Goal: Task Accomplishment & Management: Use online tool/utility

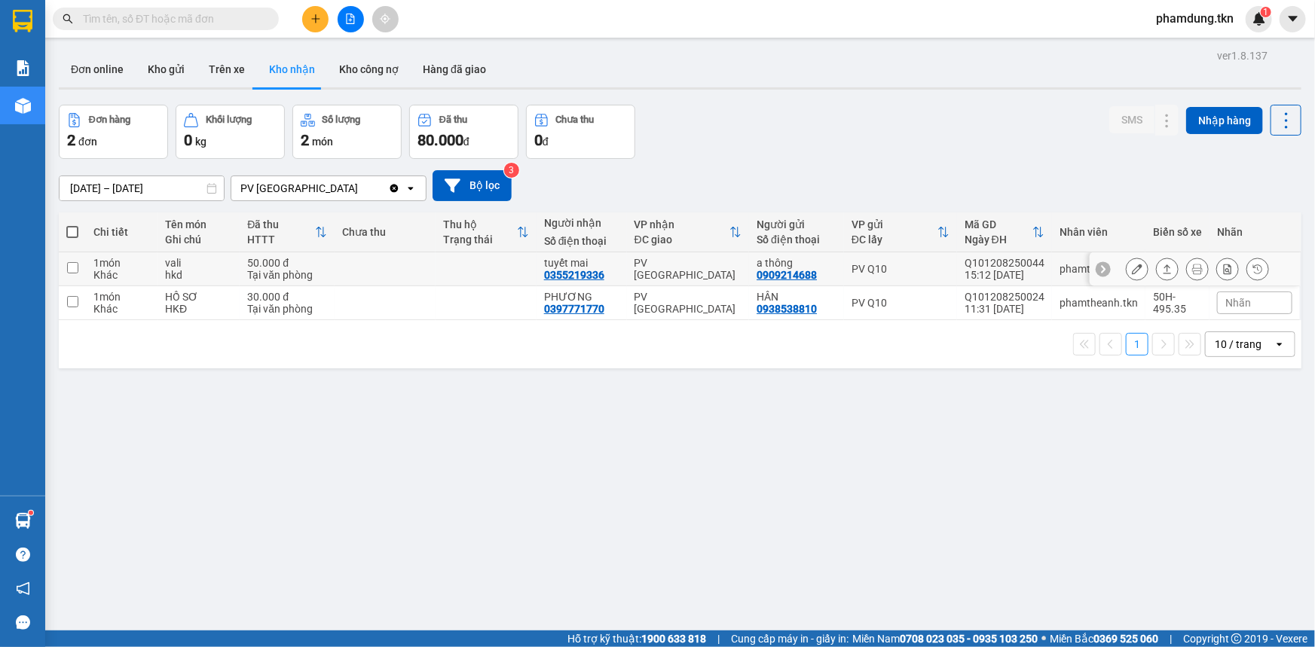
click at [67, 268] on input "checkbox" at bounding box center [72, 267] width 11 height 11
checkbox input "true"
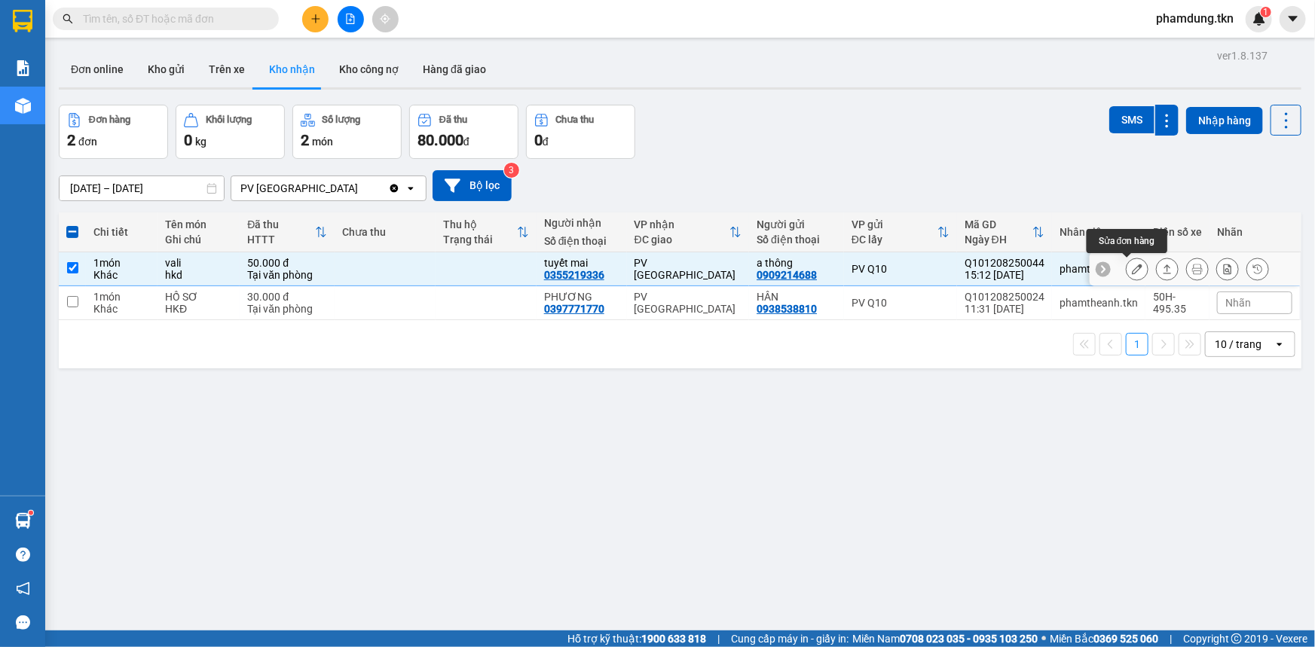
click at [1133, 271] on button at bounding box center [1137, 269] width 21 height 26
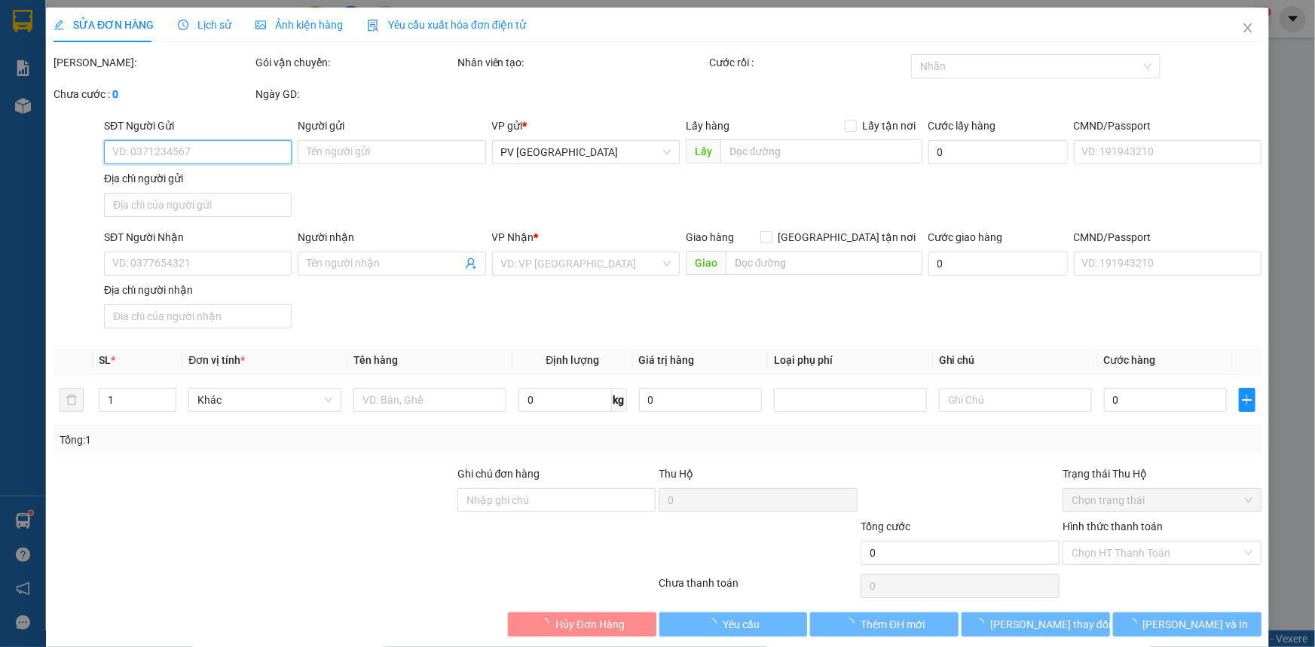
type input "0909214688"
type input "a thông"
type input "0355219336"
type input "tuyết mai"
type input "50.000"
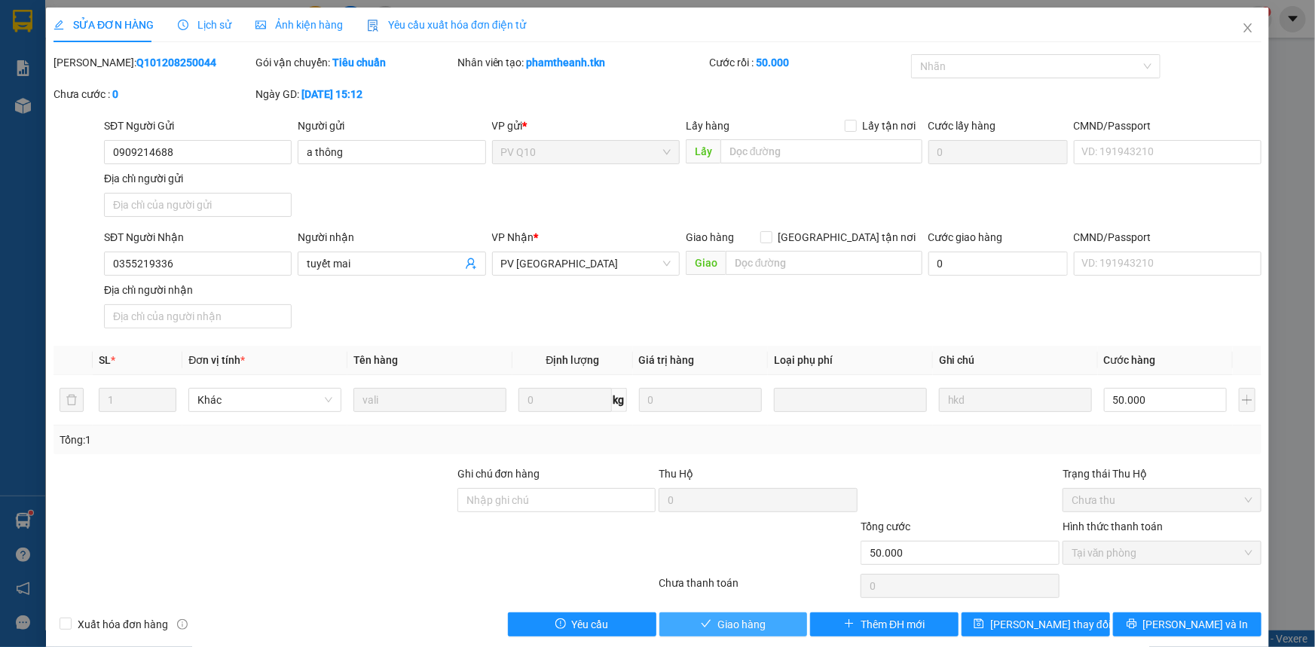
click at [770, 626] on button "Giao hàng" at bounding box center [734, 625] width 148 height 24
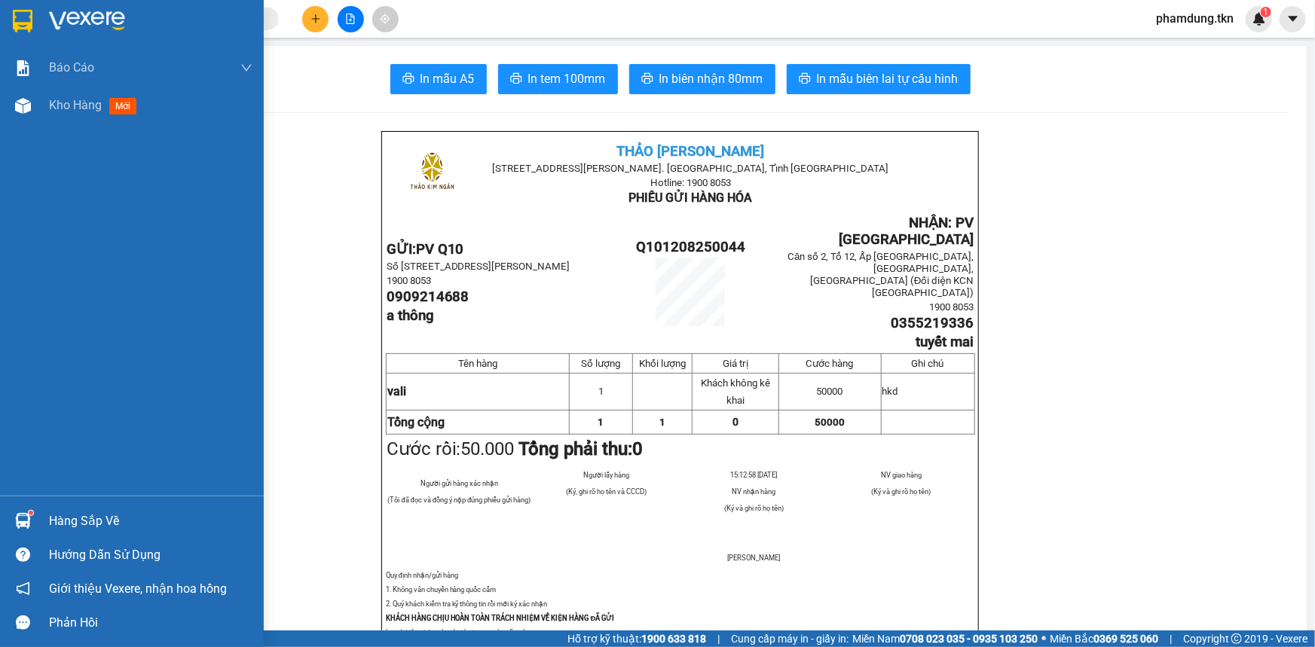
click at [60, 526] on div "Hàng sắp về" at bounding box center [151, 521] width 204 height 23
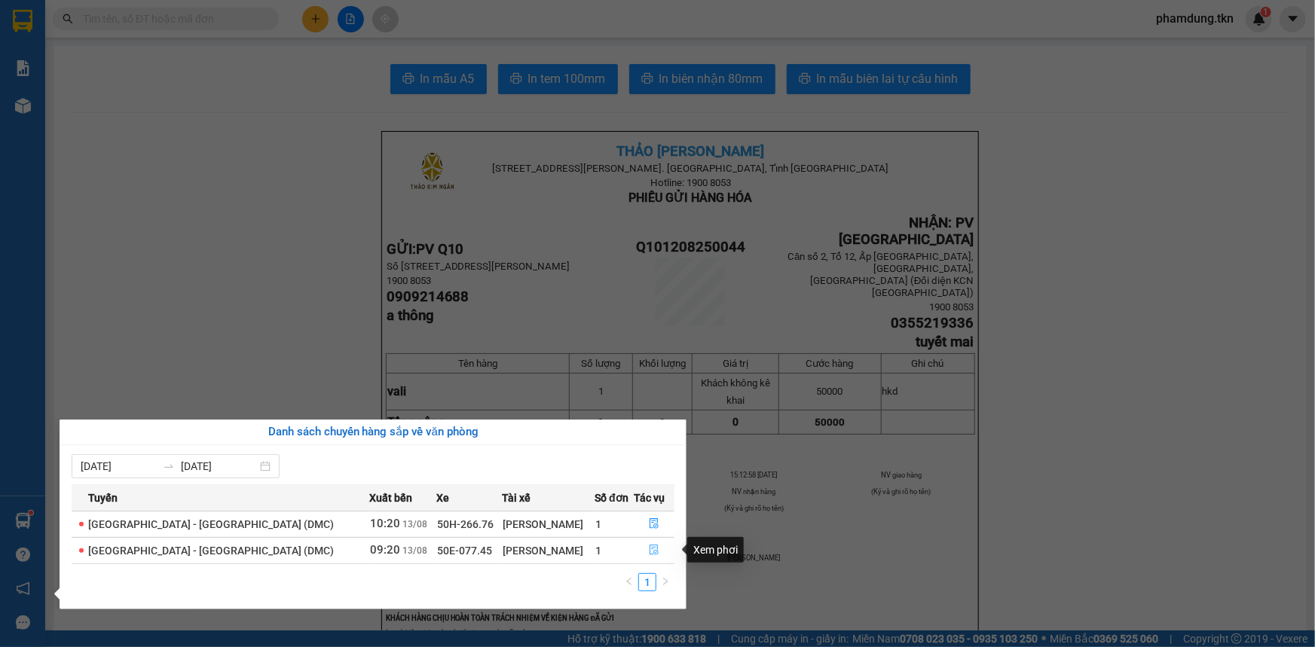
click at [651, 549] on icon "file-done" at bounding box center [654, 550] width 9 height 11
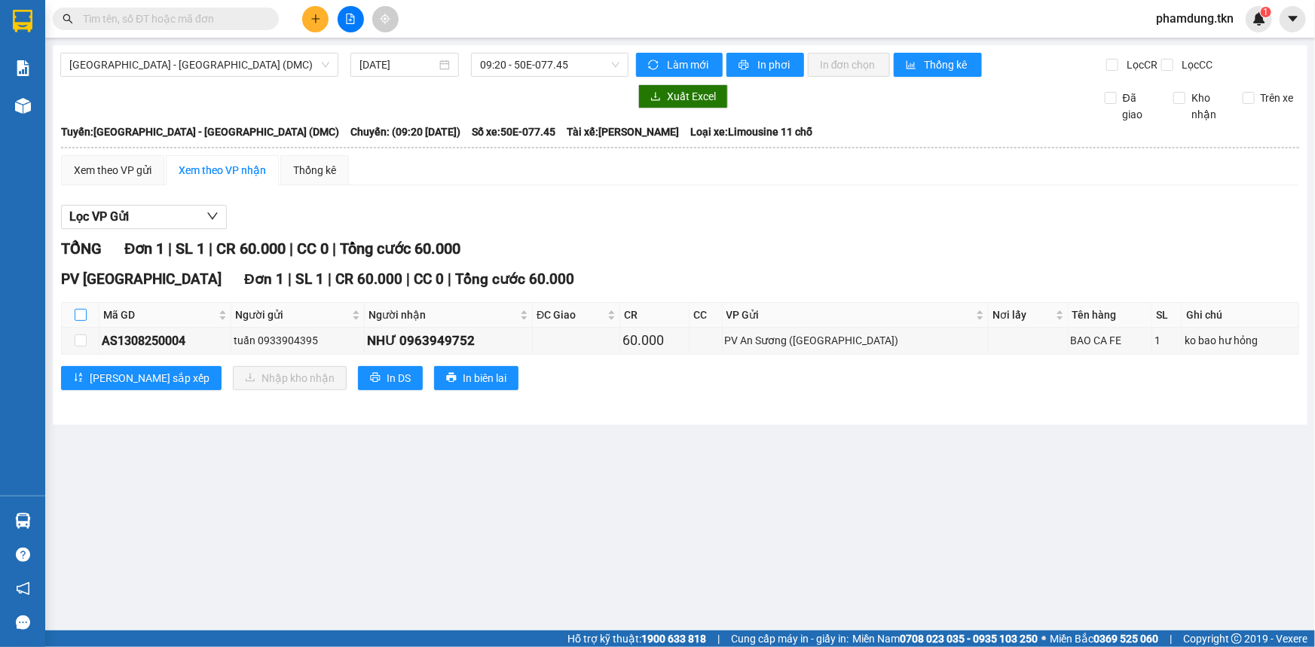
click at [78, 317] on input "checkbox" at bounding box center [81, 315] width 12 height 12
checkbox input "true"
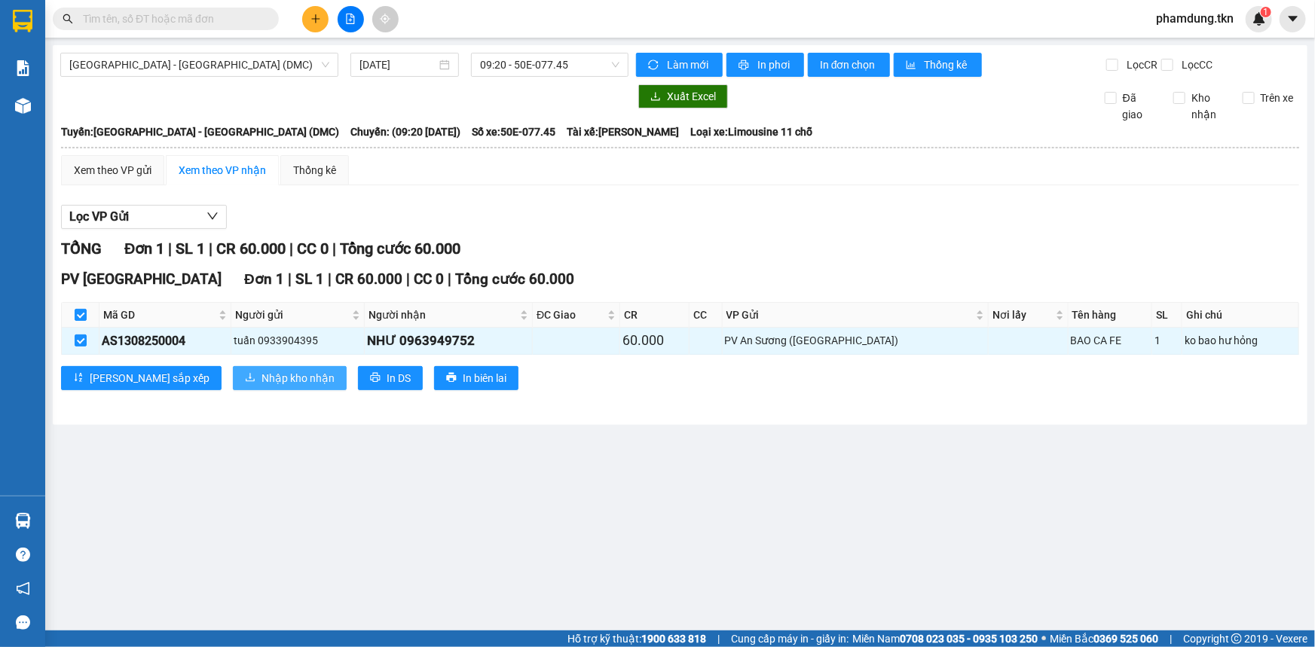
click at [262, 377] on span "Nhập kho nhận" at bounding box center [298, 378] width 73 height 17
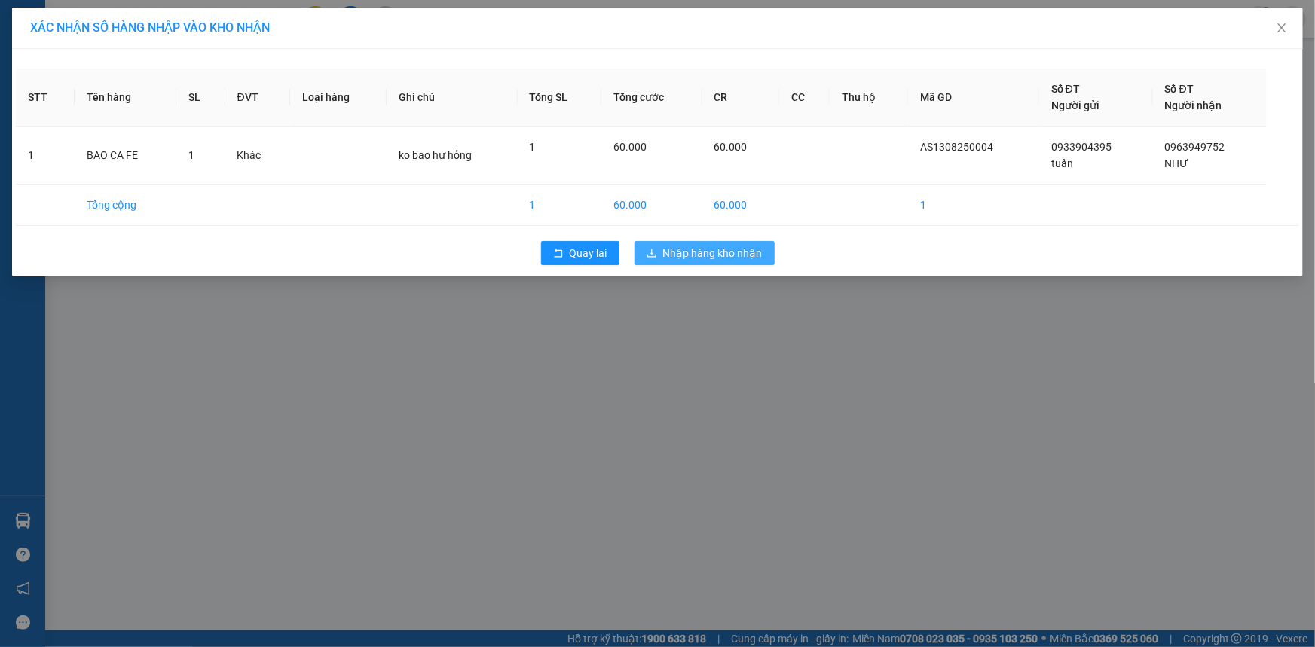
click at [653, 243] on button "Nhập hàng kho nhận" at bounding box center [705, 253] width 140 height 24
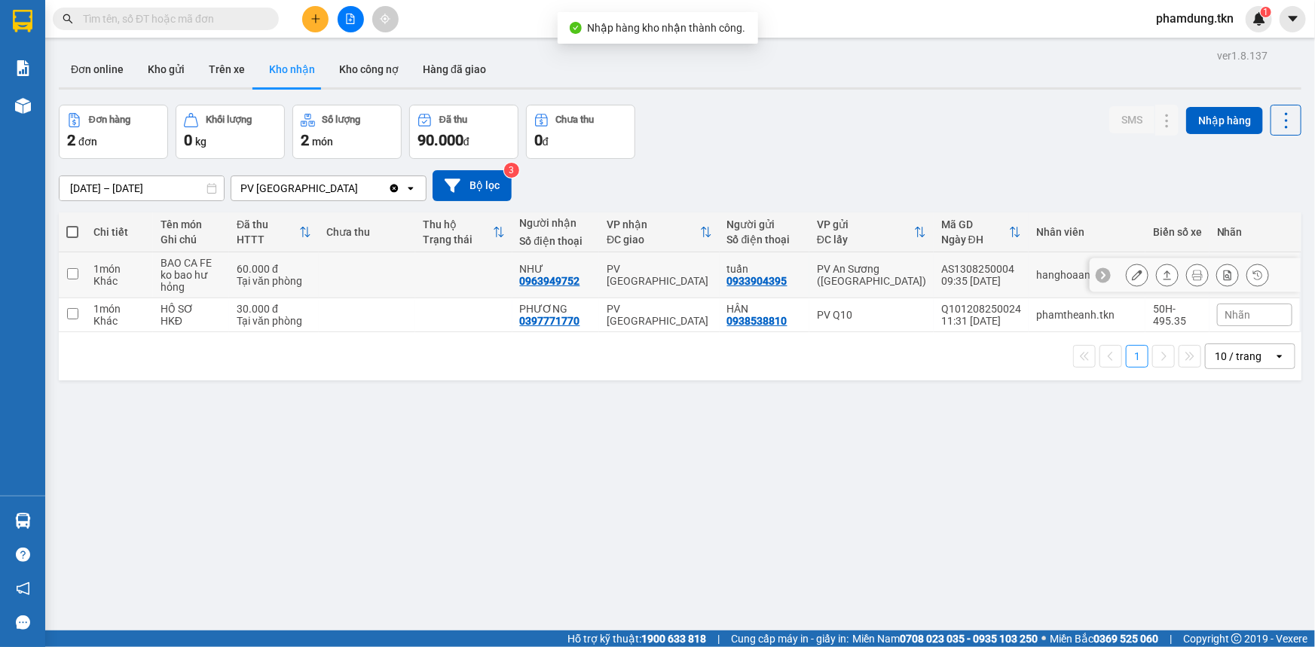
click at [72, 274] on input "checkbox" at bounding box center [72, 273] width 11 height 11
checkbox input "true"
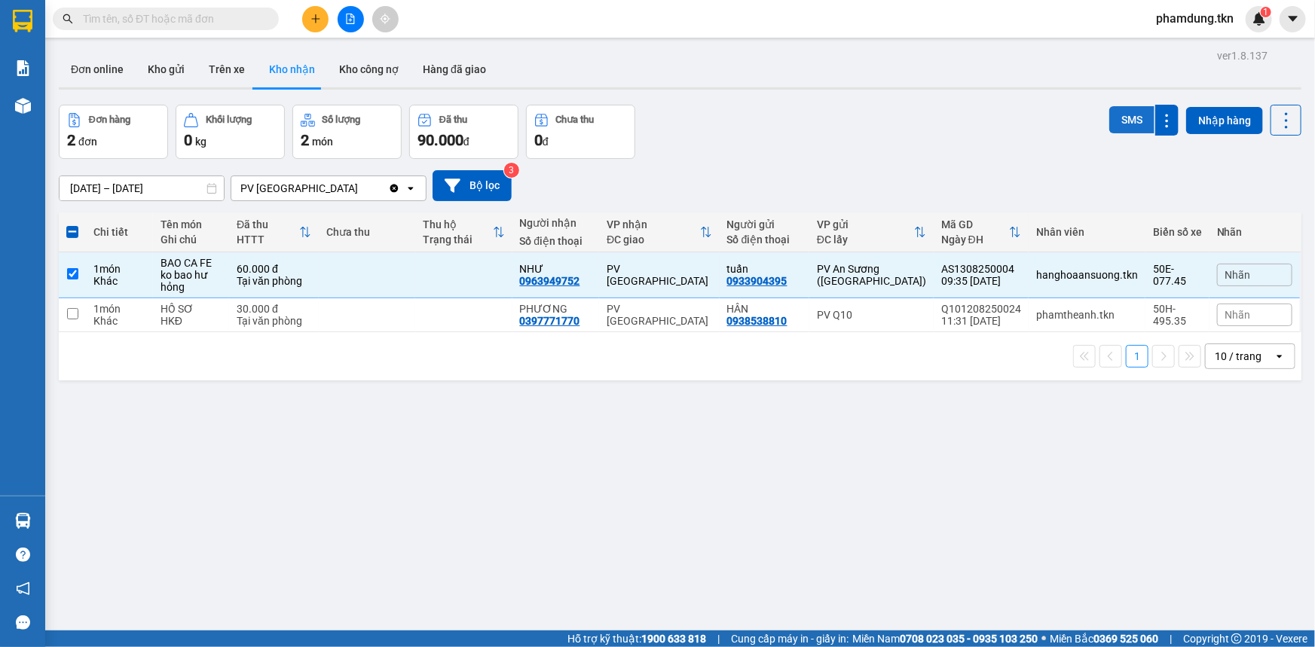
click at [1126, 121] on button "SMS" at bounding box center [1132, 119] width 45 height 27
